Goal: Information Seeking & Learning: Learn about a topic

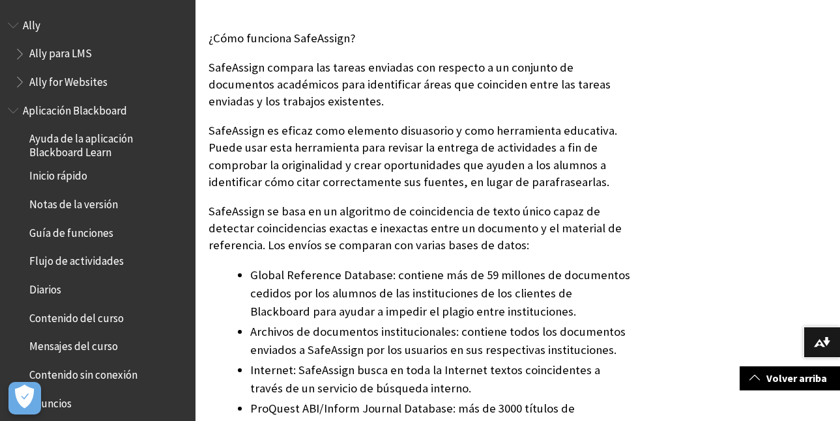
scroll to position [456, 0]
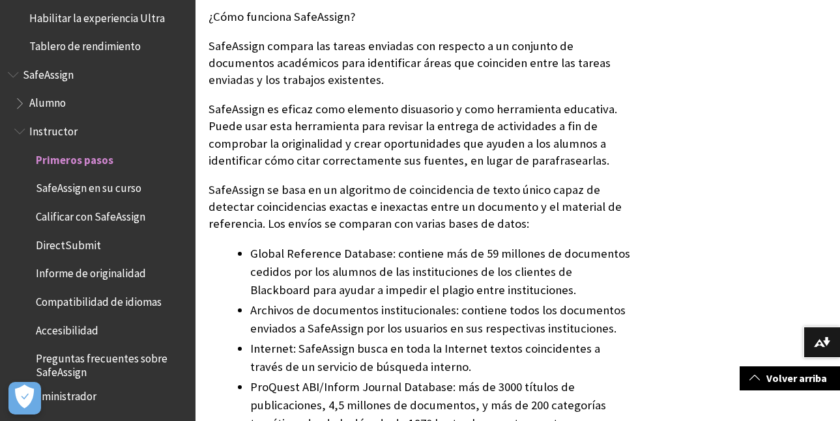
click at [61, 272] on span "Informe de originalidad" at bounding box center [91, 272] width 110 height 18
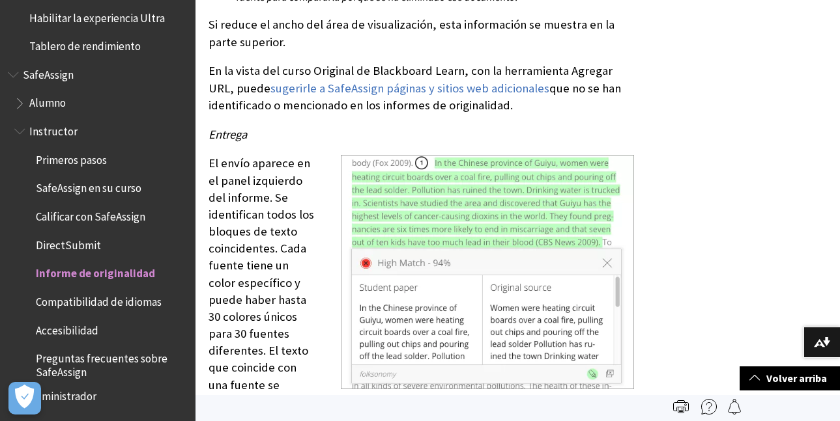
scroll to position [3777, 0]
click at [45, 100] on span "Alumno" at bounding box center [47, 101] width 36 height 18
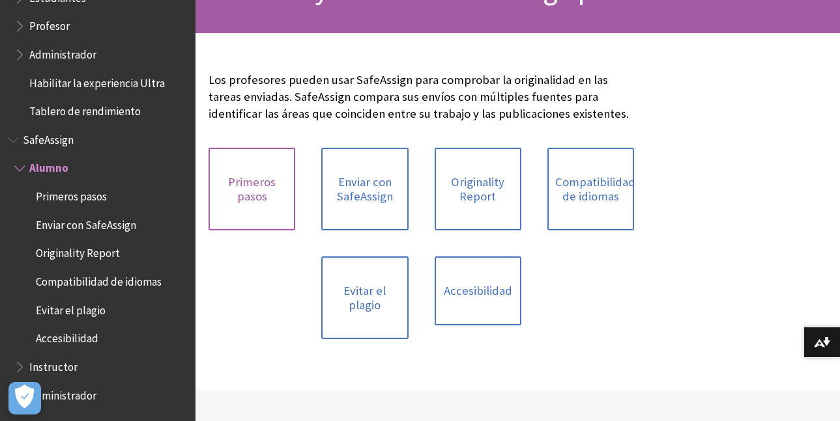
scroll to position [195, 0]
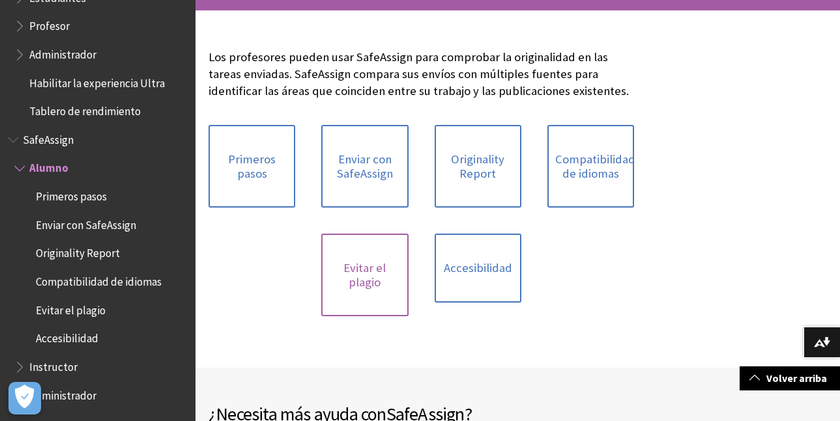
click at [376, 287] on link "Evitar el plagio" at bounding box center [364, 275] width 87 height 83
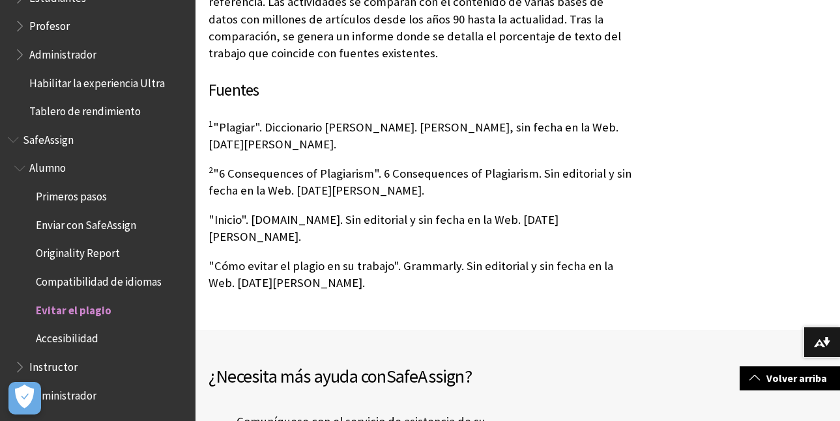
scroll to position [1237, 0]
